Goal: Task Accomplishment & Management: Complete application form

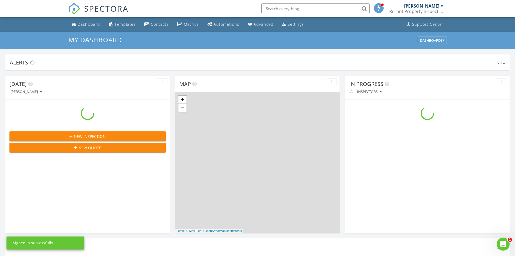
scroll to position [501, 524]
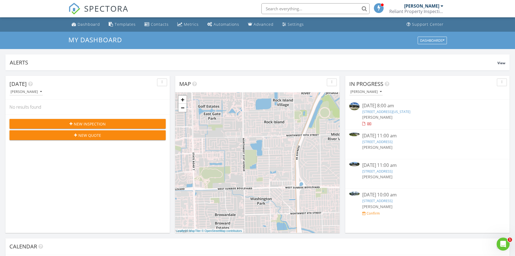
click at [88, 124] on span "New Inspection" at bounding box center [90, 124] width 32 height 6
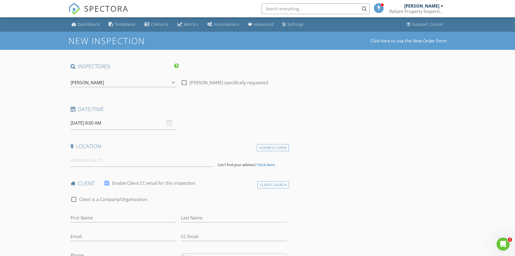
click at [169, 124] on div "08/29/2025 8:00 AM" at bounding box center [124, 122] width 106 height 13
click at [120, 119] on input "08/29/2025 8:00 AM" at bounding box center [124, 122] width 106 height 13
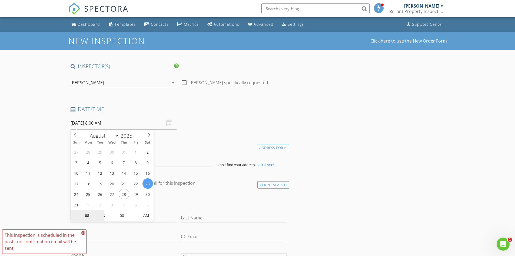
type input "08/23/2025 8:00 AM"
type input "09"
type input "08/23/2025 9:00 AM"
click at [102, 211] on span at bounding box center [102, 212] width 4 height 5
type input "10"
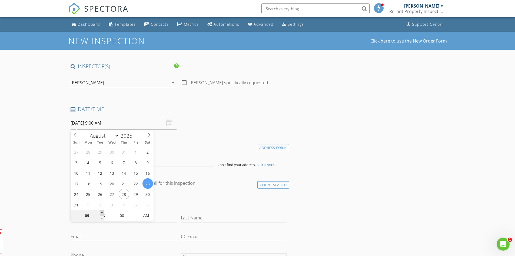
type input "08/23/2025 10:00 AM"
click at [102, 211] on span at bounding box center [102, 212] width 4 height 5
type input "11"
type input "[DATE] 11:00 AM"
click at [102, 211] on span at bounding box center [102, 212] width 4 height 5
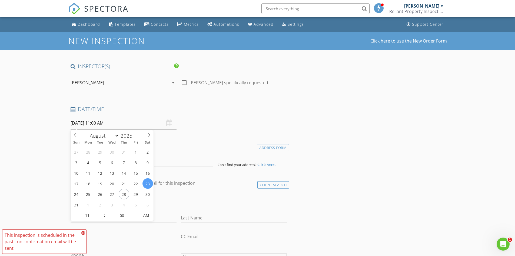
click at [166, 197] on div "check_box_outline_blank Client is a Company/Organization" at bounding box center [179, 202] width 217 height 14
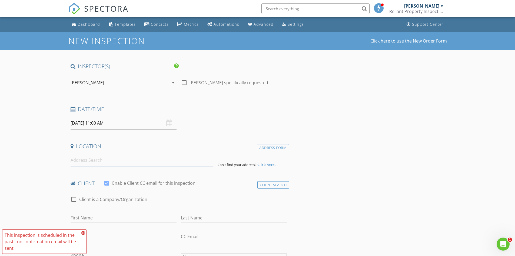
click at [85, 161] on input at bounding box center [142, 159] width 143 height 13
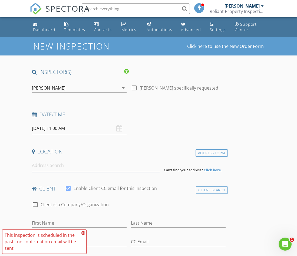
click at [41, 165] on input at bounding box center [96, 165] width 128 height 13
paste input "1801 NW 14th Ave Fort Lauderdale, FL 33311"
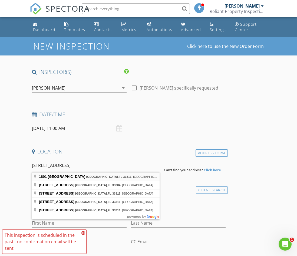
type input "1801 NW 14th Ave, Fort Lauderdale, FL 33311, USA"
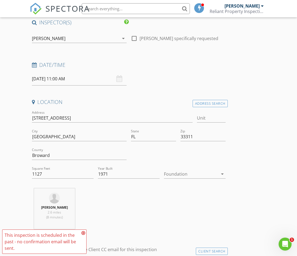
scroll to position [54, 0]
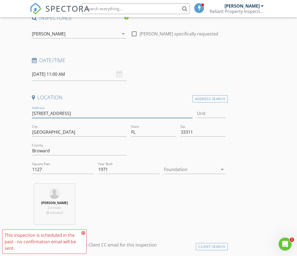
drag, startPoint x: 32, startPoint y: 112, endPoint x: 41, endPoint y: 112, distance: 9.7
click at [41, 112] on input "[STREET_ADDRESS]" at bounding box center [112, 113] width 161 height 9
type input "1127"
type input "1971"
drag, startPoint x: 52, startPoint y: 113, endPoint x: 57, endPoint y: 113, distance: 4.3
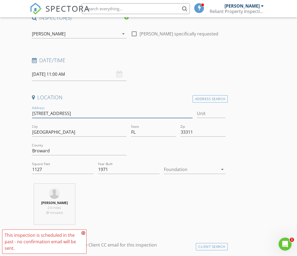
click at [57, 113] on input "[STREET_ADDRESS]" at bounding box center [112, 113] width 161 height 9
type input "1127"
type input "1971"
click at [223, 168] on icon "arrow_drop_down" at bounding box center [222, 169] width 6 height 6
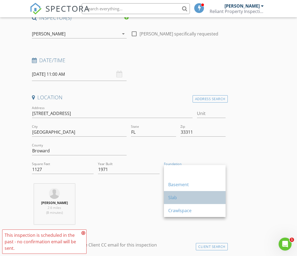
click at [181, 198] on div "Slab" at bounding box center [194, 197] width 53 height 6
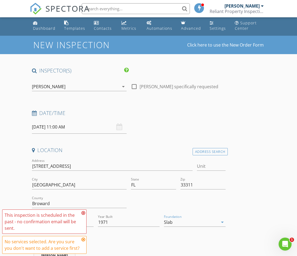
scroll to position [0, 0]
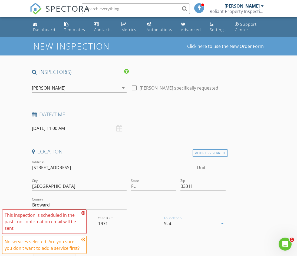
click at [42, 86] on div "[PERSON_NAME]" at bounding box center [49, 87] width 34 height 5
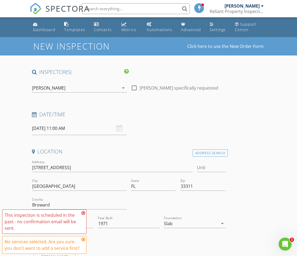
click at [122, 87] on icon "arrow_drop_down" at bounding box center [123, 88] width 6 height 6
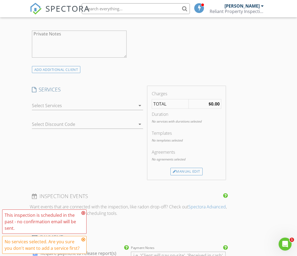
scroll to position [334, 0]
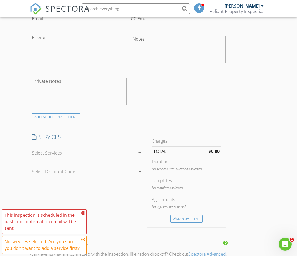
click at [139, 154] on icon "arrow_drop_down" at bounding box center [140, 153] width 6 height 6
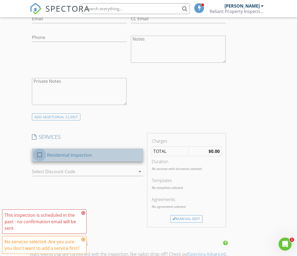
click at [40, 154] on div at bounding box center [39, 154] width 9 height 9
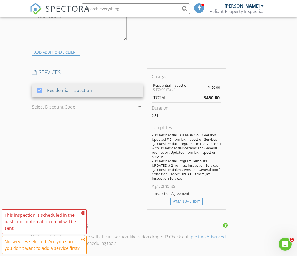
scroll to position [415, 0]
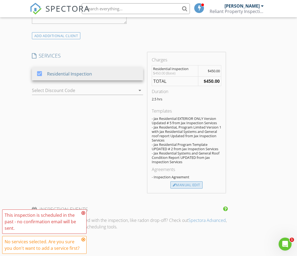
click at [190, 183] on div "Manual Edit" at bounding box center [186, 185] width 32 height 8
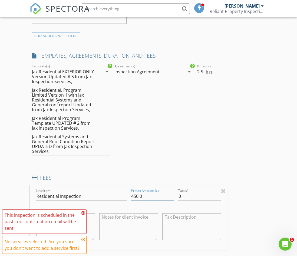
drag, startPoint x: 150, startPoint y: 197, endPoint x: 107, endPoint y: 192, distance: 43.3
click at [107, 192] on div "Line Item Residential Inspection Pretax Amount ($) 450.0 Tax ($) 0 $450.00 (Bas…" at bounding box center [129, 217] width 198 height 65
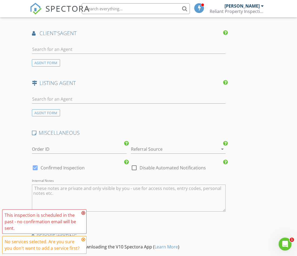
scroll to position [851, 0]
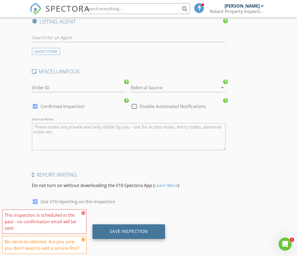
click at [131, 233] on div "Save Inspection" at bounding box center [129, 231] width 38 height 5
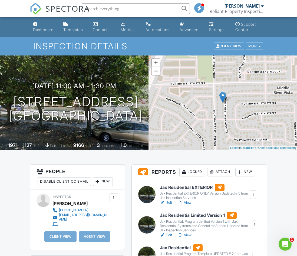
click at [253, 195] on div at bounding box center [252, 194] width 5 height 5
click at [257, 185] on div "Jax Residential EXTERIOR Jax Residential EXTERIOR ONLY Version Updated # 5 from…" at bounding box center [208, 195] width 103 height 22
click at [166, 202] on link "Edit" at bounding box center [166, 202] width 12 height 5
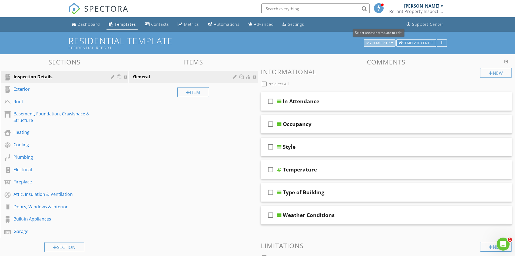
click at [390, 42] on div "My Templates" at bounding box center [380, 43] width 27 height 4
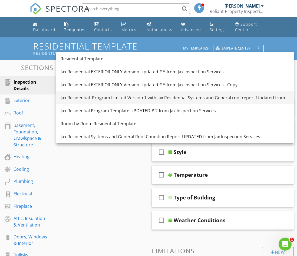
click at [183, 99] on div "Jax ResidentiaL Program Limited Version 1 with Jax Residential Systems and Gene…" at bounding box center [175, 97] width 229 height 6
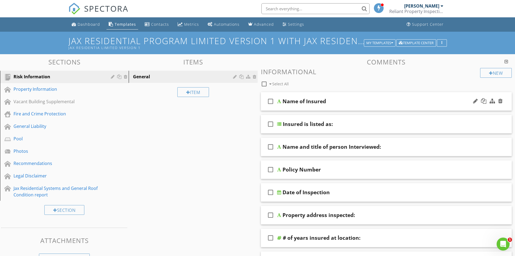
click at [271, 100] on icon "check_box_outline_blank" at bounding box center [270, 101] width 9 height 13
click at [26, 74] on div "Risk Information" at bounding box center [59, 76] width 90 height 6
click at [271, 123] on icon "check_box_outline_blank" at bounding box center [270, 123] width 9 height 13
click at [351, 101] on div "Name of Insured" at bounding box center [373, 101] width 180 height 6
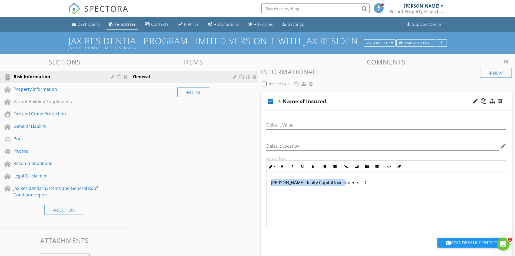
drag, startPoint x: 342, startPoint y: 183, endPoint x: 260, endPoint y: 182, distance: 81.4
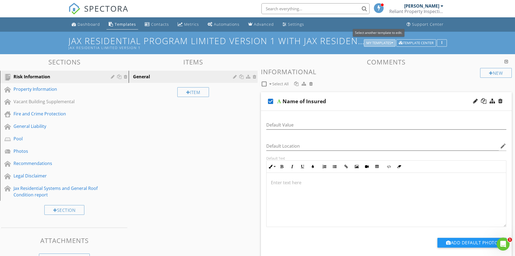
click at [390, 43] on div "My Templates" at bounding box center [380, 43] width 27 height 4
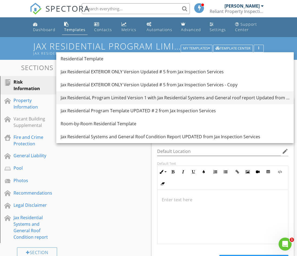
click at [183, 98] on div "Jax ResidentiaL Program Limited Version 1 with Jax Residential Systems and Gene…" at bounding box center [175, 97] width 229 height 6
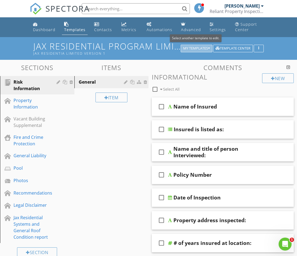
click at [209, 47] on icon "button" at bounding box center [209, 49] width 2 height 4
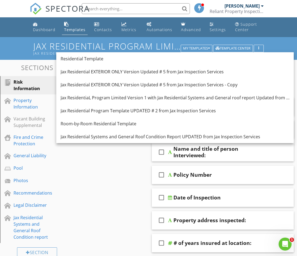
click at [127, 163] on div "Sections Risk Information Property Information Vacant Building Supplemental Fir…" at bounding box center [148, 261] width 297 height 402
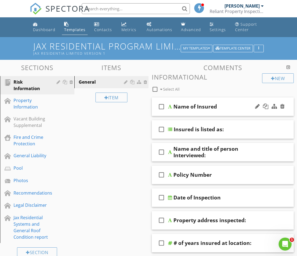
click at [161, 105] on icon "check_box_outline_blank" at bounding box center [161, 106] width 9 height 13
click at [225, 105] on div "Name of Insured" at bounding box center [222, 106] width 98 height 6
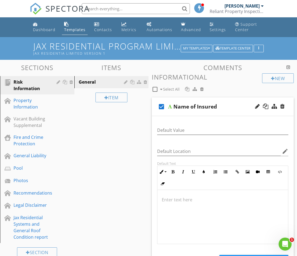
scroll to position [0, 0]
click at [200, 199] on p at bounding box center [223, 199] width 122 height 6
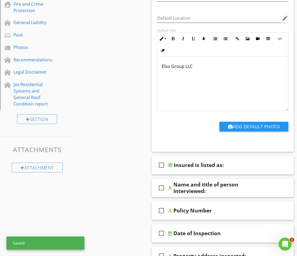
scroll to position [135, 0]
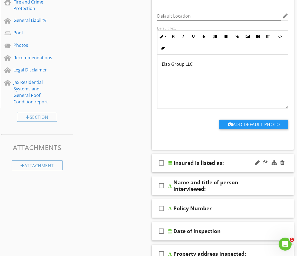
click at [160, 163] on icon "check_box_outline_blank" at bounding box center [161, 162] width 9 height 13
click at [238, 159] on div "check_box Insured is listed as:" at bounding box center [223, 163] width 142 height 19
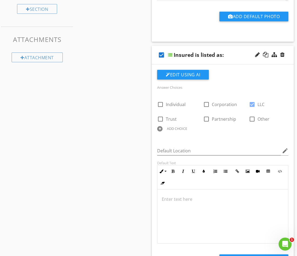
scroll to position [243, 0]
click at [196, 199] on p at bounding box center [223, 199] width 122 height 6
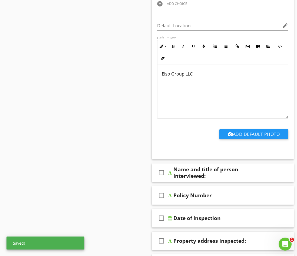
scroll to position [379, 0]
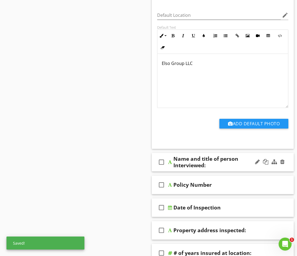
click at [163, 162] on icon "check_box_outline_blank" at bounding box center [161, 162] width 9 height 13
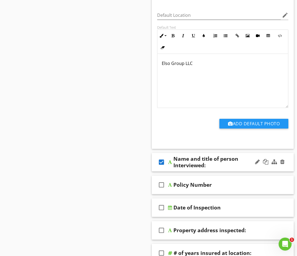
click at [233, 160] on div "Name and title of person Interviewed:" at bounding box center [222, 162] width 98 height 13
click at [167, 163] on div "check_box" at bounding box center [162, 162] width 11 height 13
click at [162, 163] on icon "check_box_outline_blank" at bounding box center [161, 162] width 9 height 13
click at [211, 164] on div "Name and title of person Interviewed:" at bounding box center [222, 162] width 98 height 13
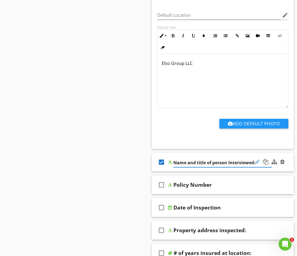
click at [259, 163] on div at bounding box center [257, 161] width 5 height 5
click at [192, 164] on input "Name and title of person Interviewed:" at bounding box center [222, 162] width 98 height 9
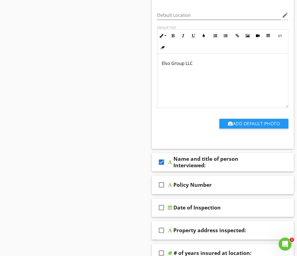
click at [166, 169] on div "check_box" at bounding box center [162, 162] width 11 height 13
click at [215, 164] on div "Name and title of person Interviewed:" at bounding box center [222, 162] width 98 height 13
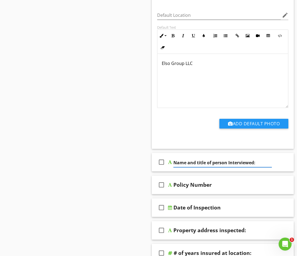
paste input "Elso Group LLC"
type input "Name and title of person Interviewed: Elso Group LLC"
click at [162, 185] on icon "check_box_outline_blank" at bounding box center [161, 184] width 9 height 13
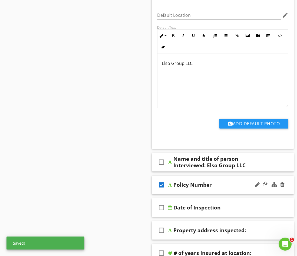
click at [217, 185] on div "Policy Number" at bounding box center [222, 185] width 98 height 6
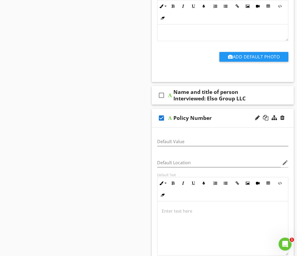
scroll to position [460, 0]
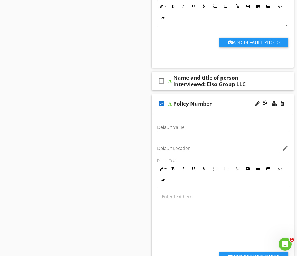
click at [194, 195] on p at bounding box center [223, 196] width 122 height 6
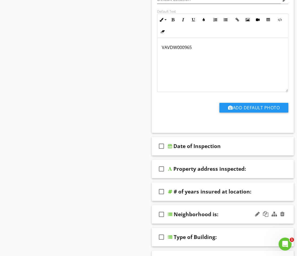
scroll to position [622, 0]
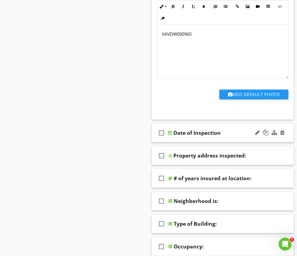
click at [163, 132] on icon "check_box_outline_blank" at bounding box center [161, 132] width 9 height 13
click at [226, 133] on div "Date of Inspection" at bounding box center [222, 133] width 98 height 6
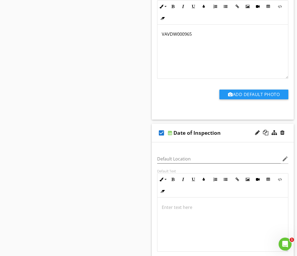
click at [187, 203] on div at bounding box center [222, 224] width 131 height 54
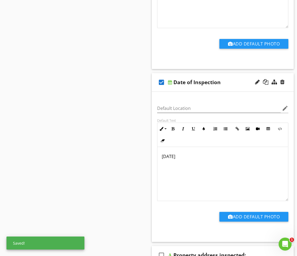
scroll to position [757, 0]
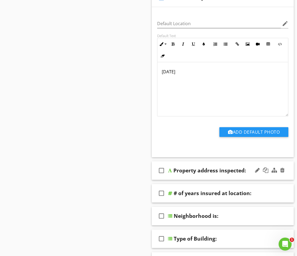
click at [161, 171] on icon "check_box_outline_blank" at bounding box center [161, 170] width 9 height 13
click at [213, 171] on div "Property address inspected:" at bounding box center [209, 170] width 72 height 6
type input "Property address inspected:"
click at [248, 169] on div "Property address inspected:" at bounding box center [222, 170] width 98 height 6
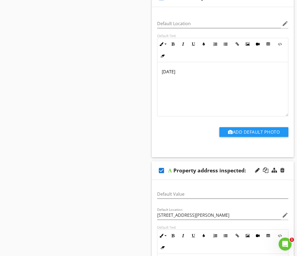
click at [234, 170] on div "Property address inspected:" at bounding box center [209, 170] width 72 height 6
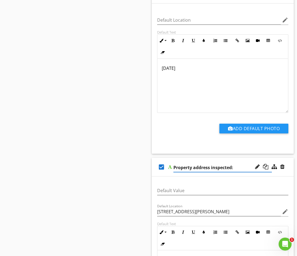
scroll to position [811, 0]
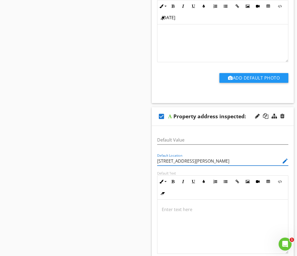
drag, startPoint x: 243, startPoint y: 162, endPoint x: 117, endPoint y: 159, distance: 126.1
click at [175, 210] on p at bounding box center [223, 209] width 122 height 6
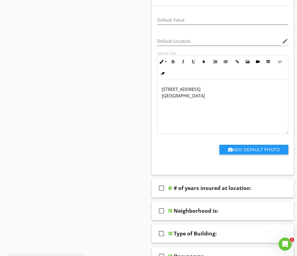
scroll to position [947, 0]
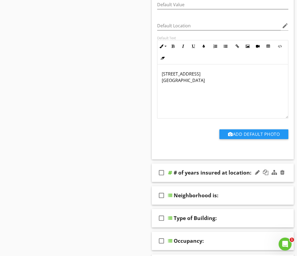
click at [163, 171] on icon "check_box_outline_blank" at bounding box center [161, 172] width 9 height 13
click at [253, 177] on div "check_box # of years insured at location:" at bounding box center [223, 172] width 142 height 19
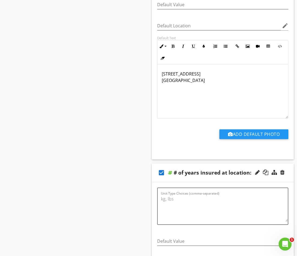
click at [239, 172] on div "# of years insured at location:" at bounding box center [213, 172] width 78 height 6
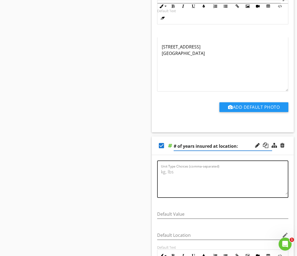
scroll to position [1055, 0]
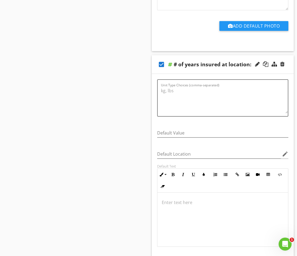
click at [207, 202] on p at bounding box center [223, 202] width 122 height 6
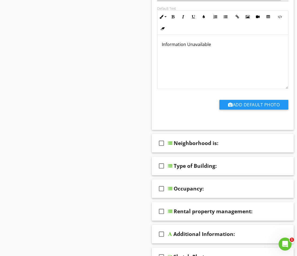
scroll to position [1217, 0]
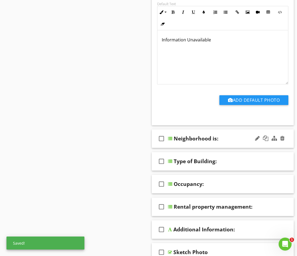
click at [161, 140] on icon "check_box_outline_blank" at bounding box center [161, 138] width 9 height 13
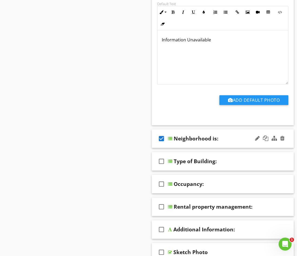
click at [227, 136] on div "Neighborhood is:" at bounding box center [223, 138] width 98 height 6
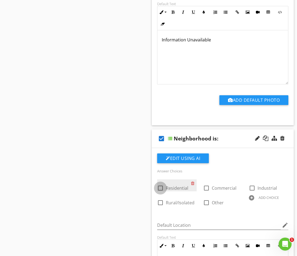
click at [160, 189] on div at bounding box center [160, 187] width 9 height 9
checkbox input "true"
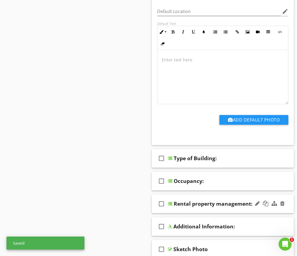
scroll to position [1434, 0]
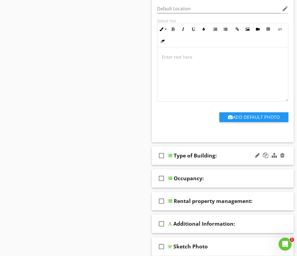
click at [161, 157] on icon "check_box_outline_blank" at bounding box center [161, 155] width 9 height 13
click at [228, 154] on div "Type of Building:" at bounding box center [223, 155] width 98 height 6
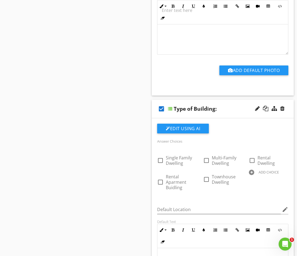
scroll to position [1488, 0]
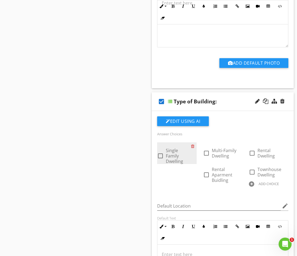
click at [161, 156] on div at bounding box center [160, 155] width 9 height 9
checkbox input "true"
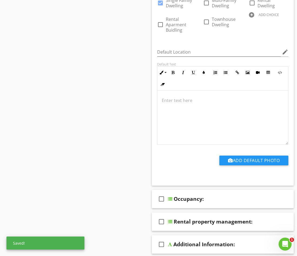
scroll to position [1650, 0]
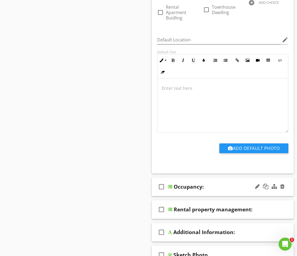
click at [222, 189] on div "Occupancy:" at bounding box center [223, 186] width 98 height 6
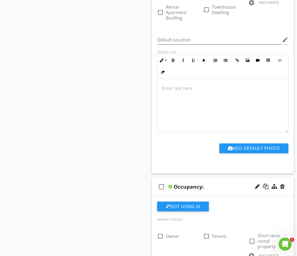
click at [163, 187] on icon "check_box_outline_blank" at bounding box center [161, 186] width 9 height 13
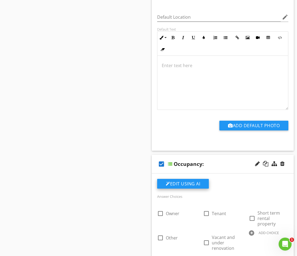
scroll to position [1704, 0]
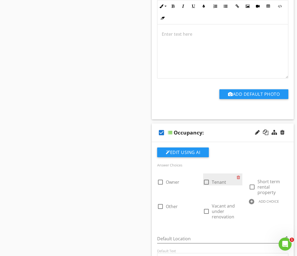
click at [206, 182] on div at bounding box center [206, 181] width 9 height 9
checkbox input "true"
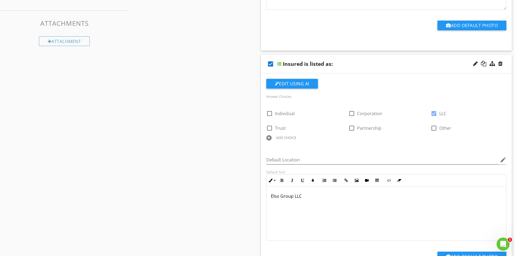
scroll to position [0, 0]
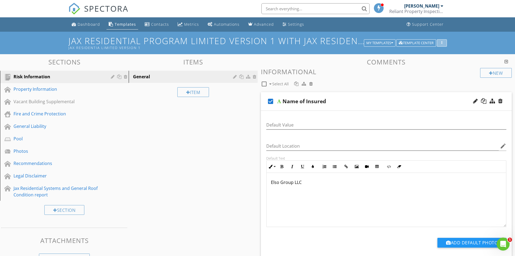
click at [442, 43] on icon "button" at bounding box center [442, 43] width 1 height 4
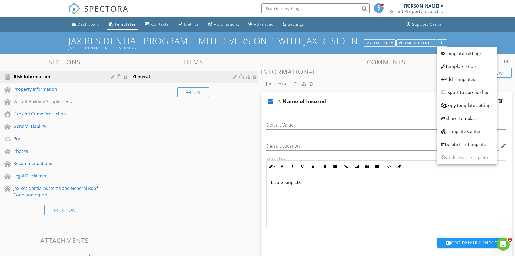
click at [462, 38] on div "Jax ResidentiaL Program Limited Version 1 with Jax Residential Systems and Gene…" at bounding box center [257, 43] width 515 height 22
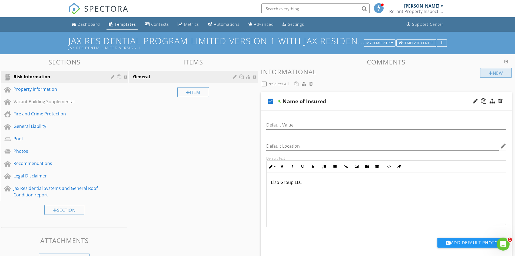
click at [496, 72] on div "New" at bounding box center [496, 73] width 32 height 10
click at [491, 38] on div at bounding box center [257, 128] width 515 height 256
click at [147, 42] on h1 "Jax ResidentiaL Program Limited Version 1 with Jax Residential Systems and Gene…" at bounding box center [257, 43] width 379 height 14
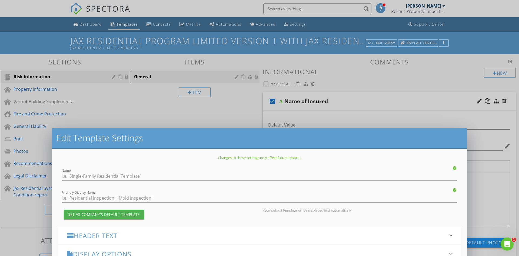
type input "Jax ResidentiaL Program Limited Version 1 with Jax Residential Systems and Gene…"
type input "Jax Residentia Limited Version 1"
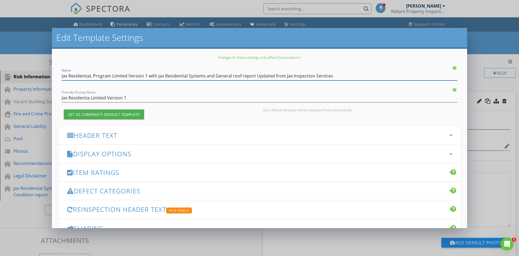
click at [486, 40] on div "Edit Template Settings Changes to these settings only affect future reports. Na…" at bounding box center [259, 128] width 519 height 256
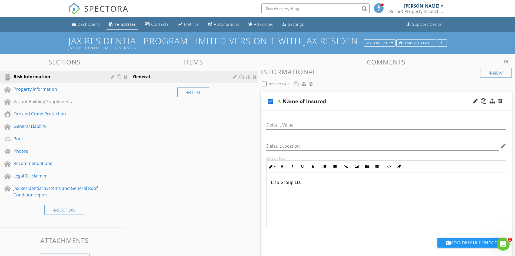
click at [95, 10] on span "SPECTORA" at bounding box center [106, 8] width 44 height 11
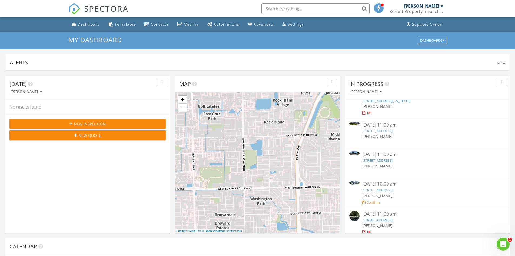
scroll to position [15, 0]
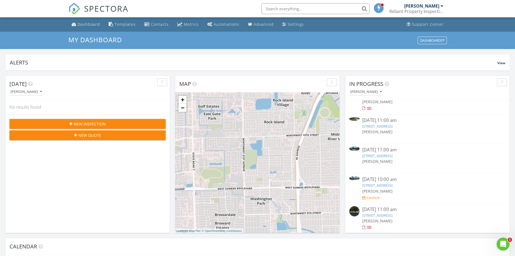
click at [386, 215] on link "[STREET_ADDRESS]" at bounding box center [377, 215] width 30 height 5
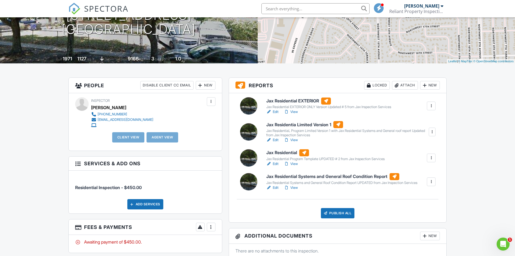
click at [321, 124] on h6 "Jax Residentia Limited Version 1" at bounding box center [347, 124] width 162 height 7
